Goal: Use online tool/utility: Utilize a website feature to perform a specific function

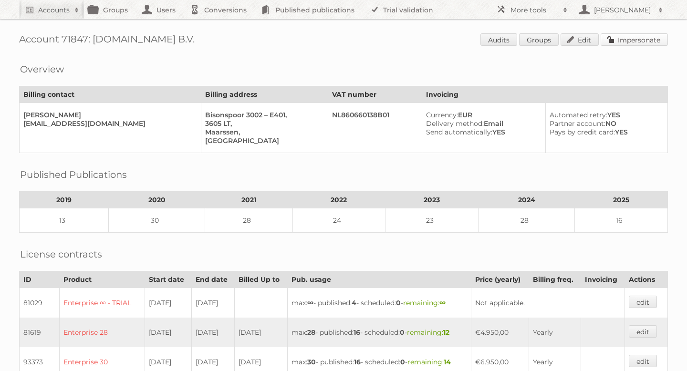
click at [622, 38] on link "Impersonate" at bounding box center [633, 39] width 67 height 12
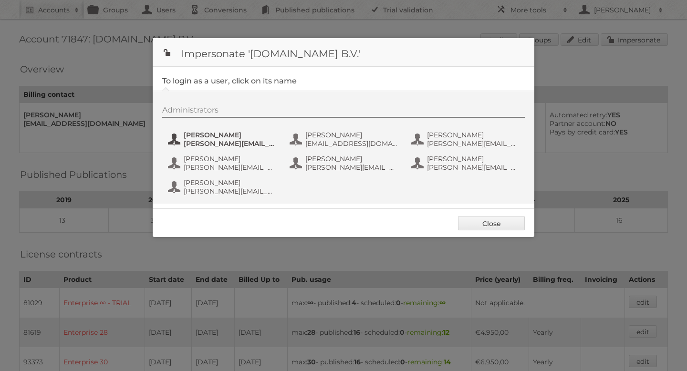
click at [209, 138] on span "[PERSON_NAME]" at bounding box center [230, 135] width 93 height 9
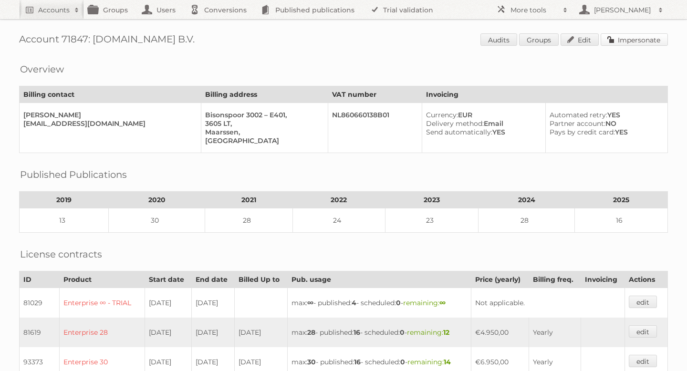
click at [624, 34] on link "Impersonate" at bounding box center [633, 39] width 67 height 12
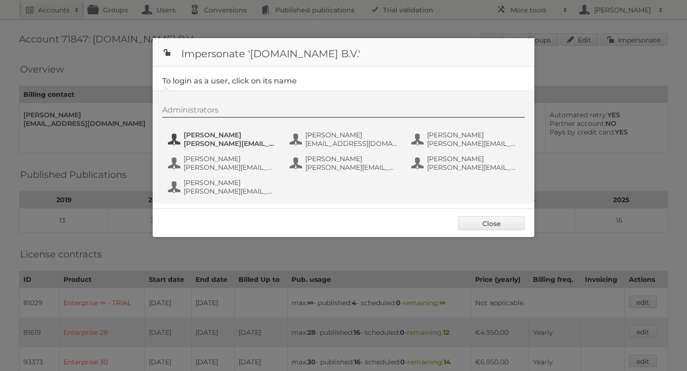
click at [206, 134] on span "[PERSON_NAME]" at bounding box center [230, 135] width 93 height 9
